Goal: Task Accomplishment & Management: Complete application form

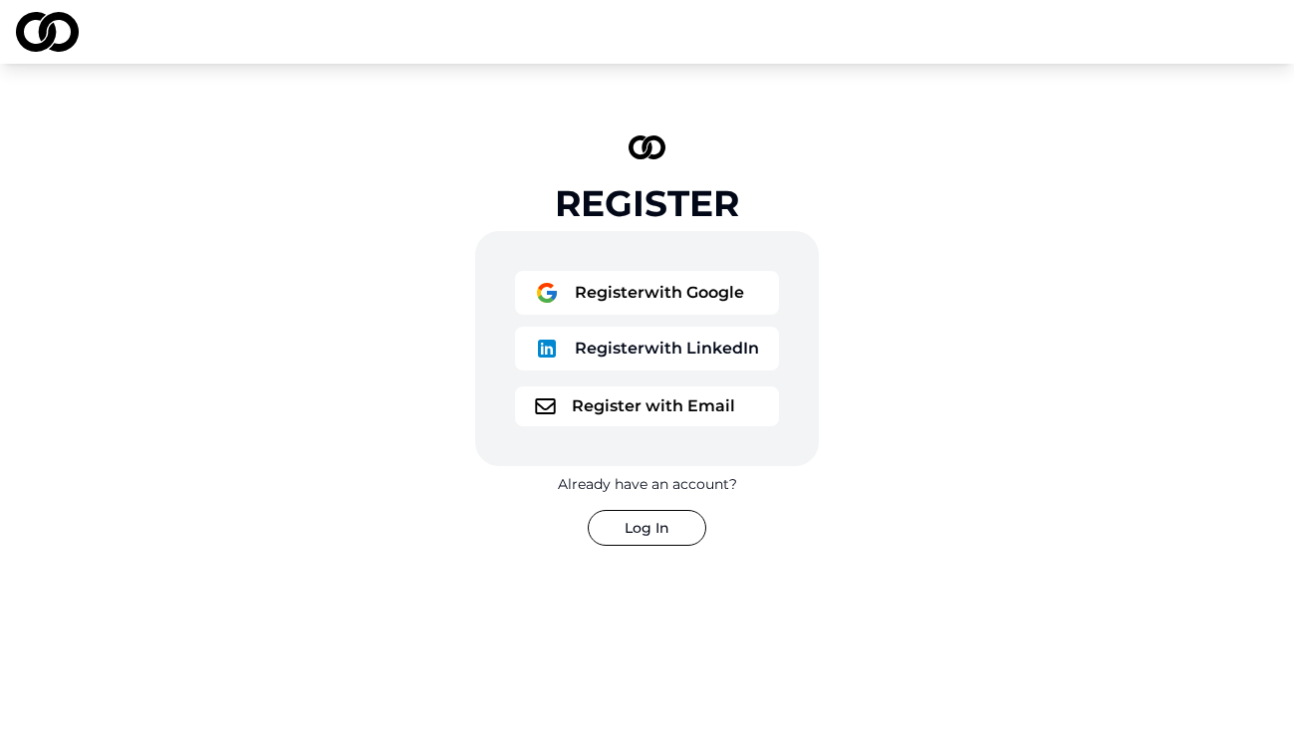
click at [680, 300] on button "Register with Google" at bounding box center [647, 293] width 264 height 44
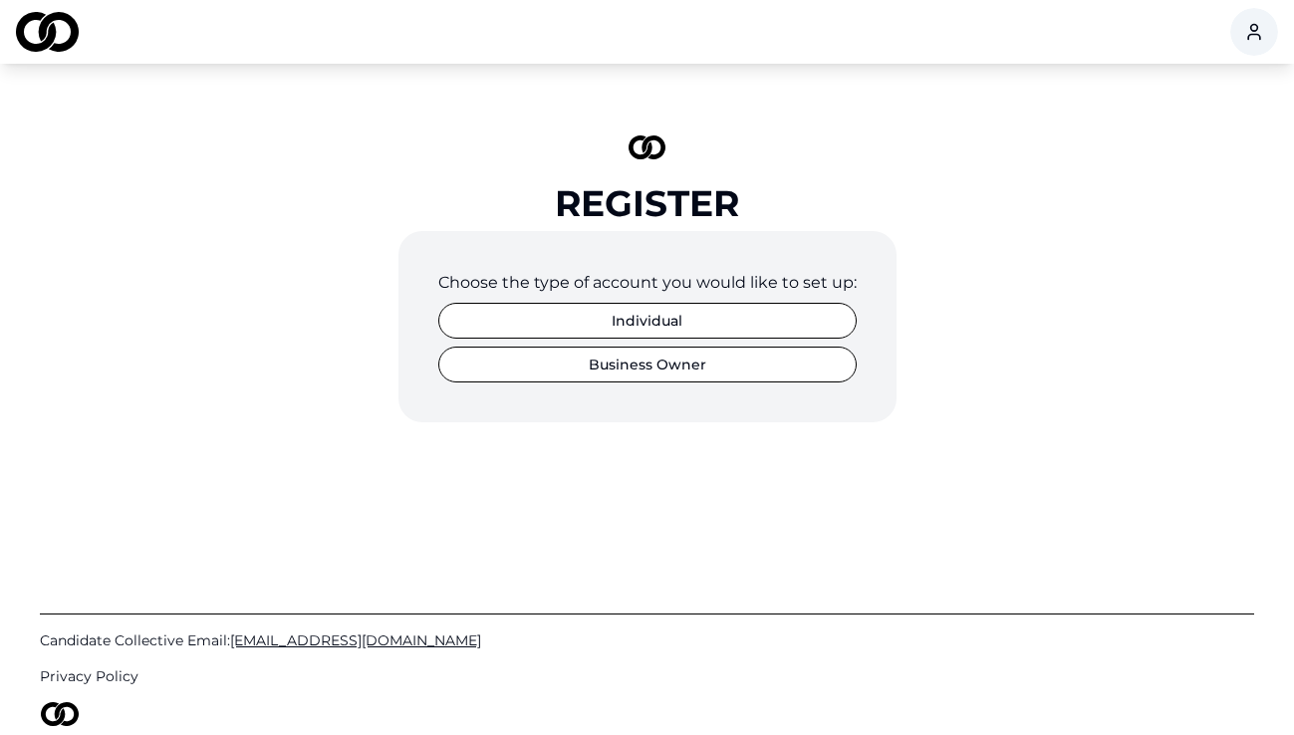
click at [653, 313] on button "Individual" at bounding box center [647, 321] width 418 height 36
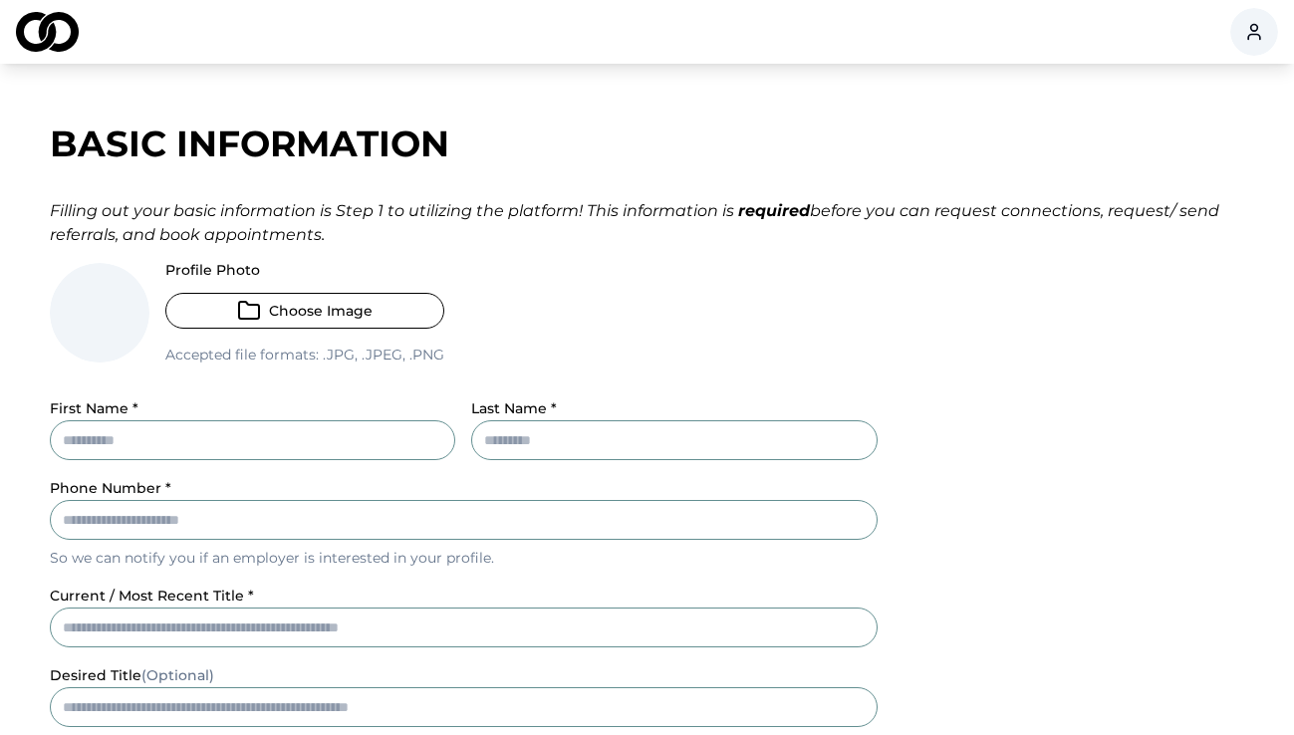
click at [341, 452] on input "First Name *" at bounding box center [253, 440] width 406 height 40
